Goal: Use online tool/utility: Utilize a website feature to perform a specific function

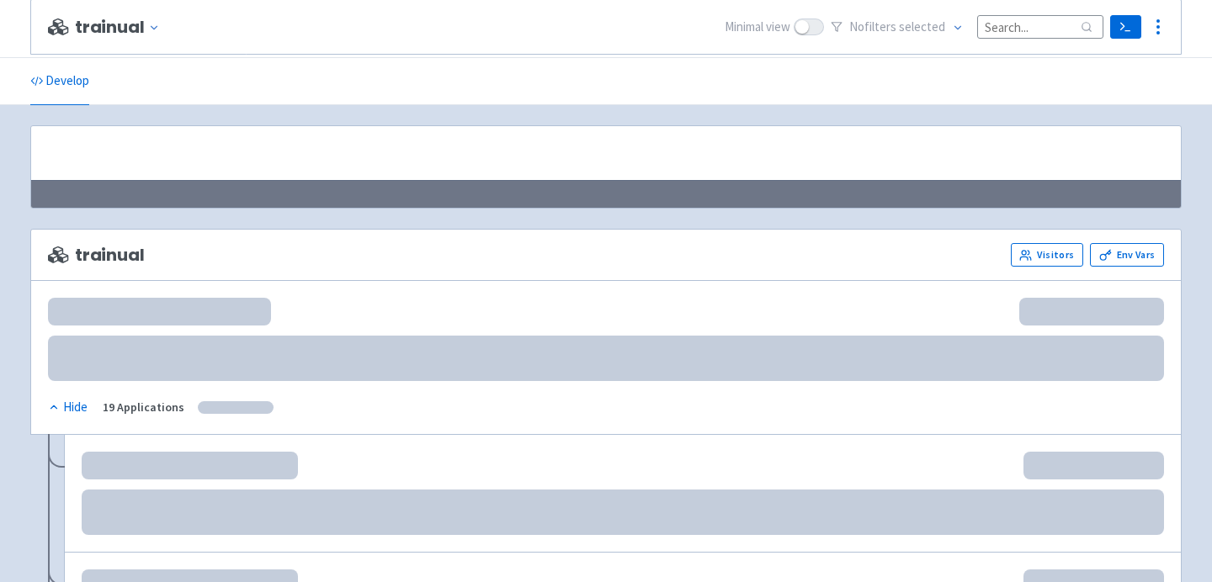
scroll to position [464, 0]
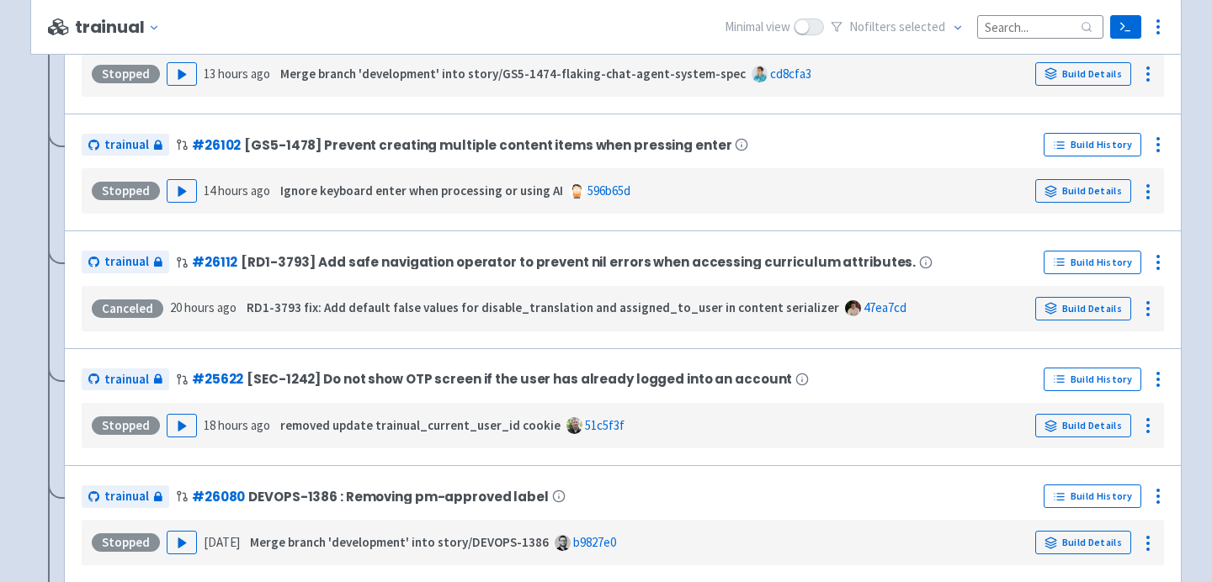
scroll to position [1393, 0]
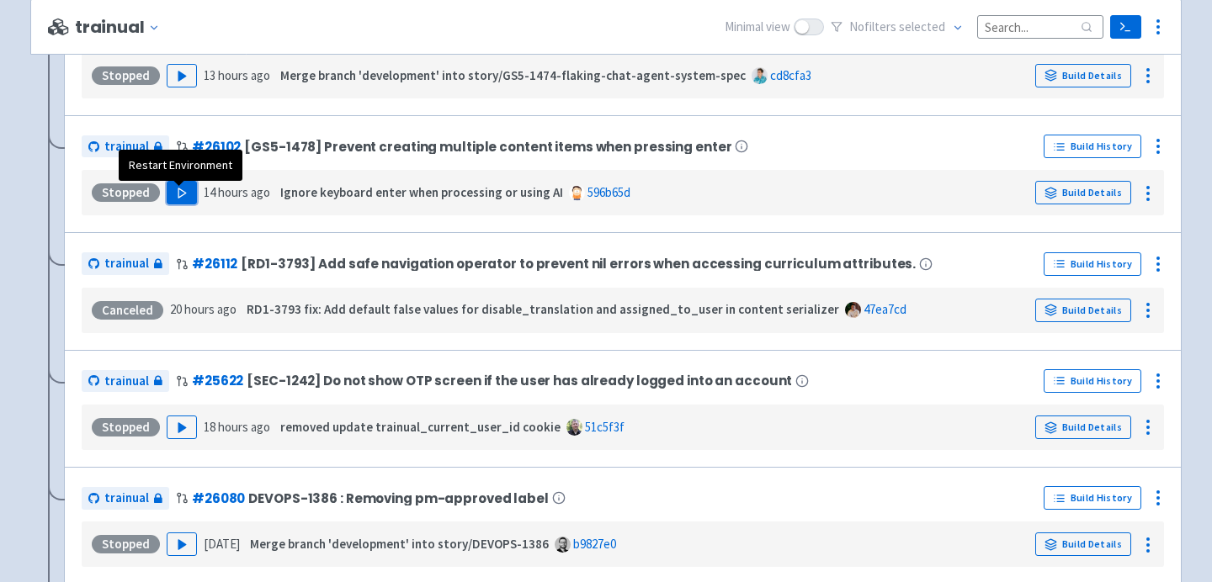
click at [178, 199] on icon "button" at bounding box center [182, 193] width 13 height 13
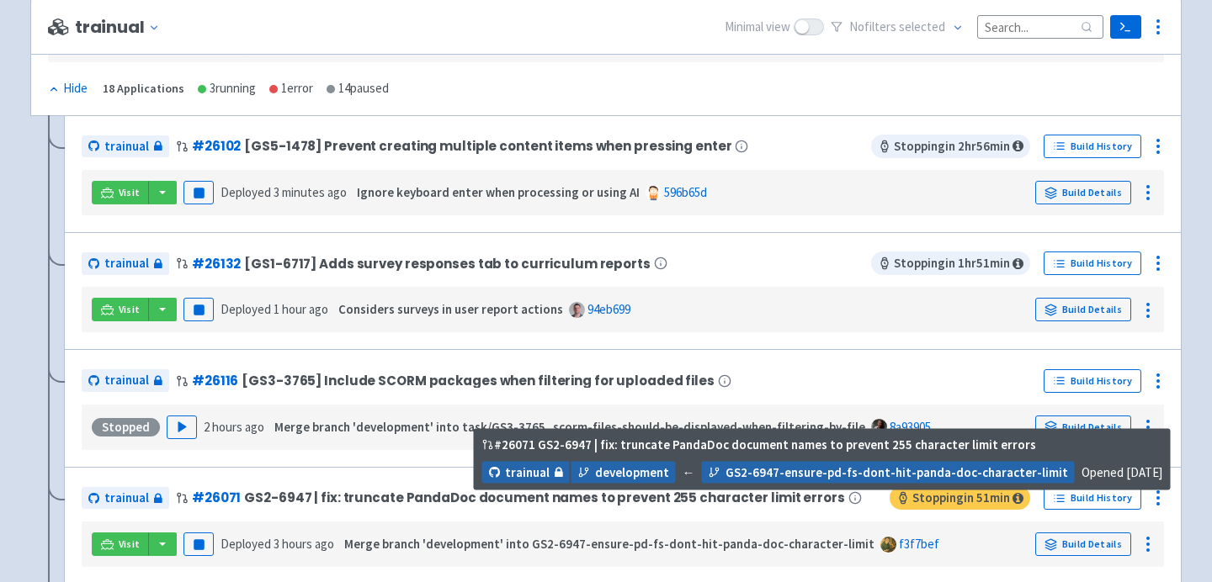
scroll to position [324, 0]
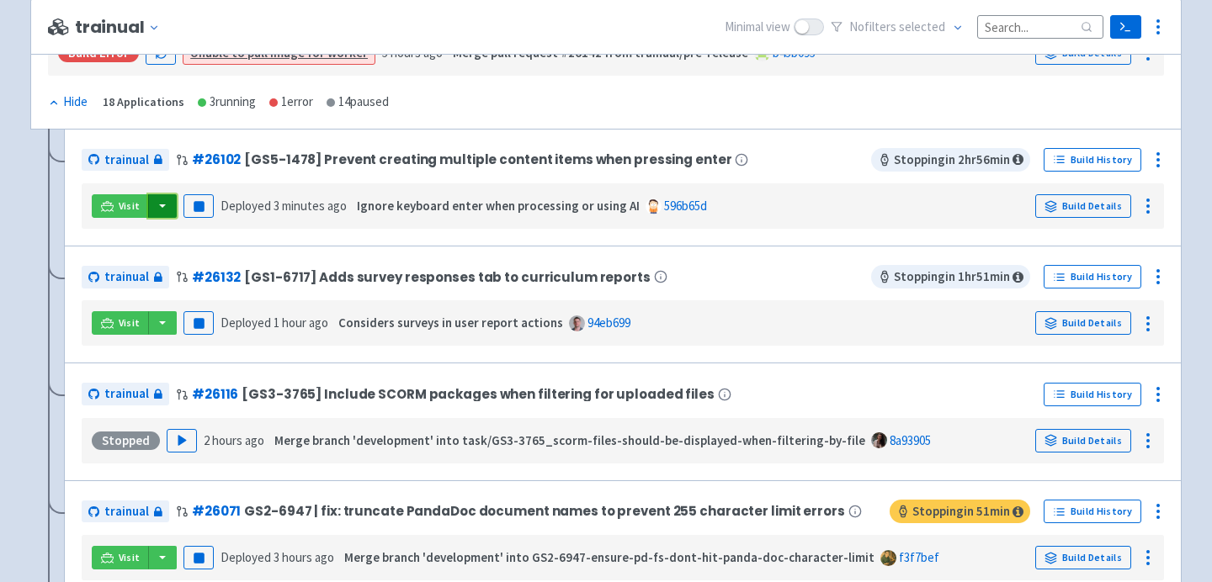
click at [159, 203] on button "button" at bounding box center [162, 206] width 29 height 24
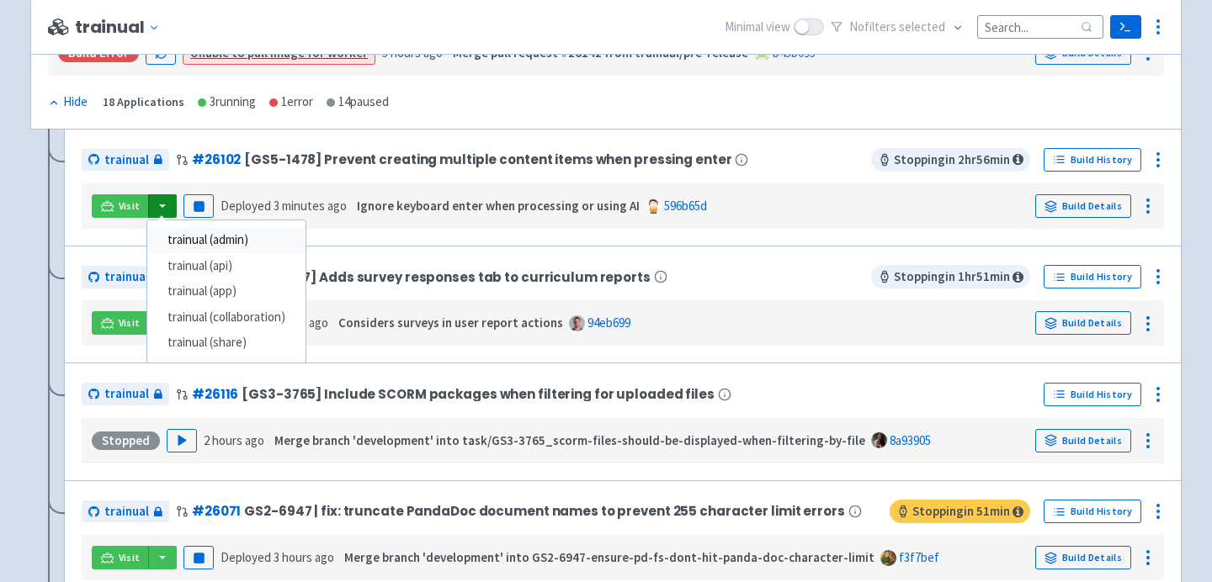
click at [171, 244] on link "trainual (admin)" at bounding box center [226, 240] width 158 height 26
